Goal: Transaction & Acquisition: Obtain resource

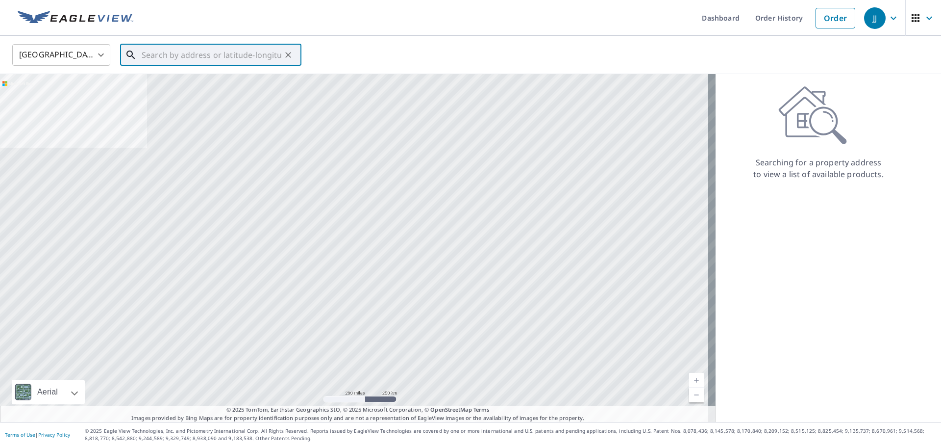
click at [231, 60] on input "text" at bounding box center [212, 54] width 140 height 27
paste input ". Collect $7,360 for the deductible."
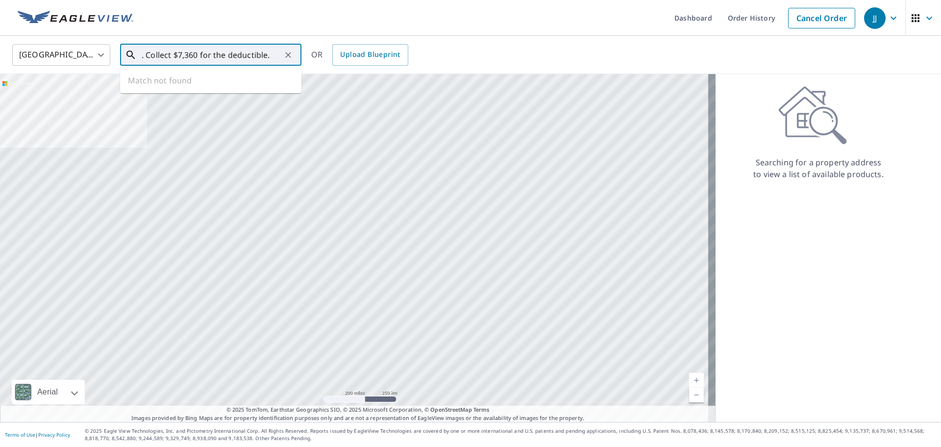
click at [270, 54] on input ". Collect $7,360 for the deductible." at bounding box center [212, 54] width 140 height 27
paste input "[STREET_ADDRESS]"
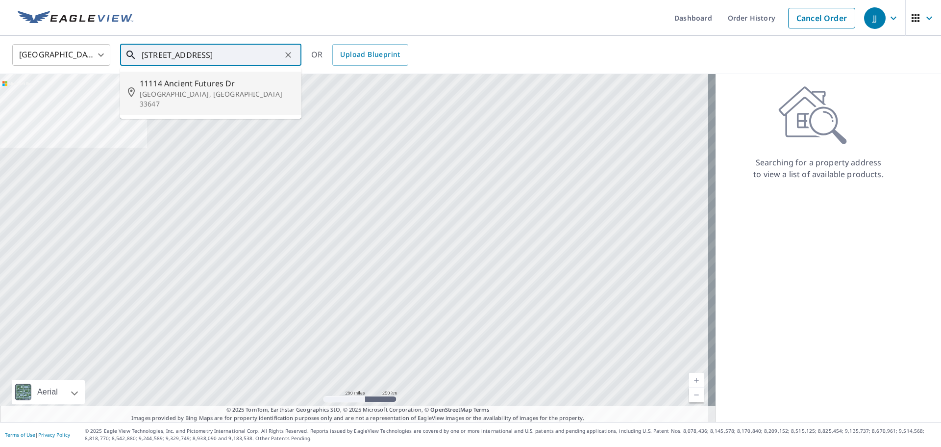
click at [239, 85] on span "11114 Ancient Futures Dr" at bounding box center [217, 83] width 154 height 12
type input "[STREET_ADDRESS][PERSON_NAME]"
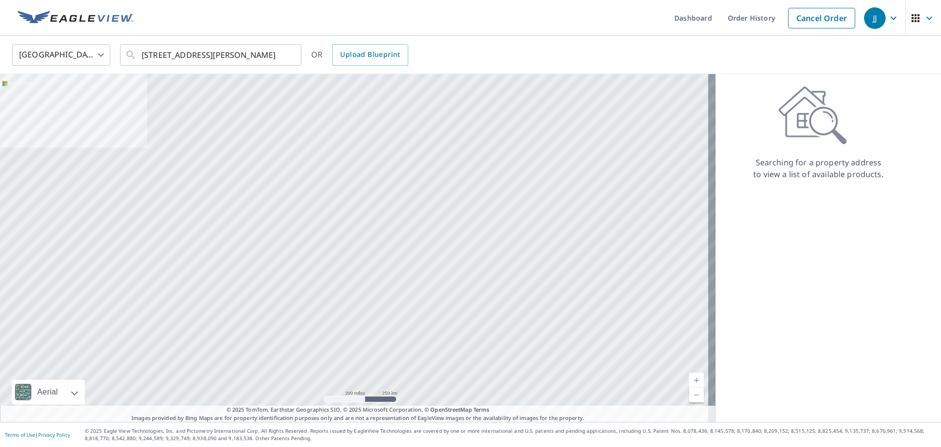
scroll to position [0, 0]
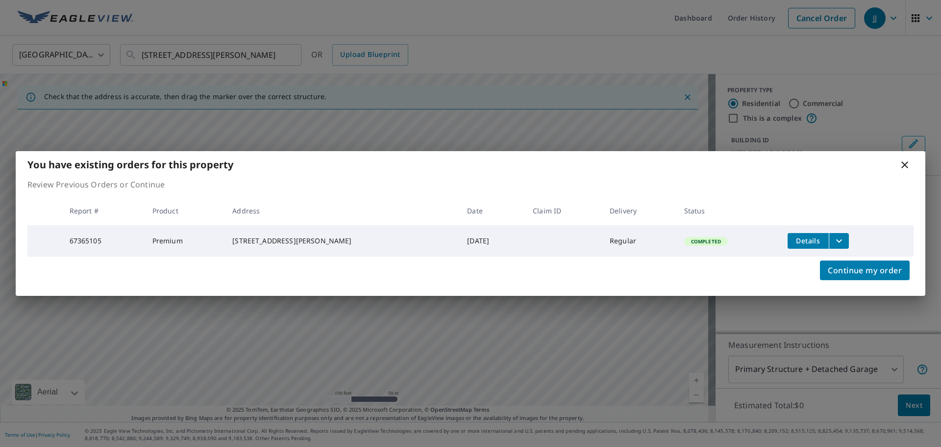
click at [836, 241] on icon "filesDropdownBtn-67365105" at bounding box center [839, 241] width 12 height 12
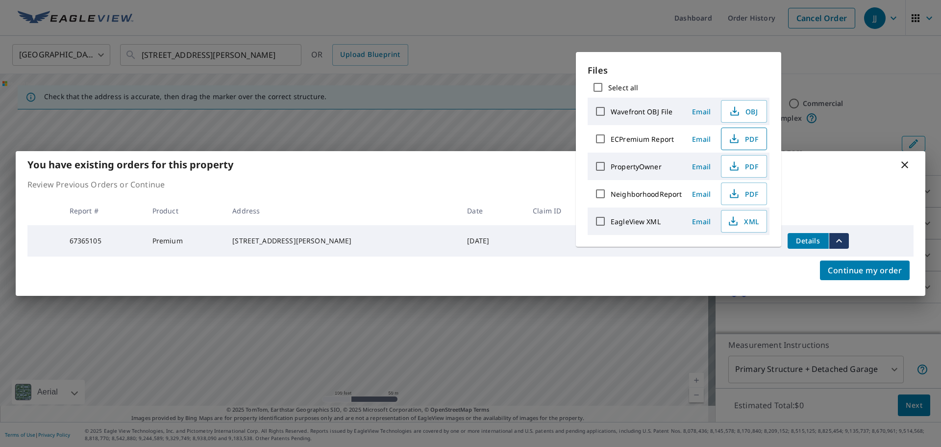
click at [732, 140] on icon "button" at bounding box center [734, 137] width 4 height 6
